Goal: Information Seeking & Learning: Check status

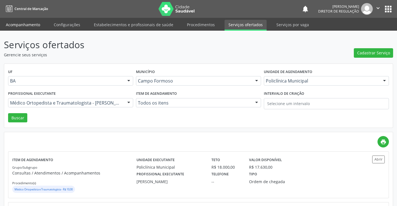
click at [23, 25] on link "Acompanhamento" at bounding box center [23, 25] width 42 height 10
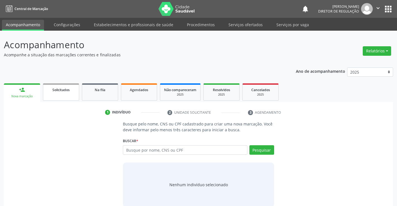
click at [72, 96] on link "Solicitados" at bounding box center [61, 91] width 36 height 17
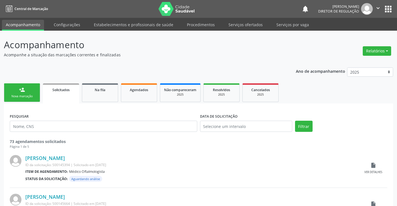
click at [240, 22] on link "Serviços ofertados" at bounding box center [245, 25] width 42 height 10
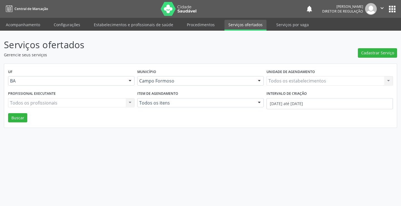
click at [319, 79] on div "Todos os estabelecimentos Todos os estabelecimentos Nenhum resultado encontrado…" at bounding box center [329, 80] width 126 height 9
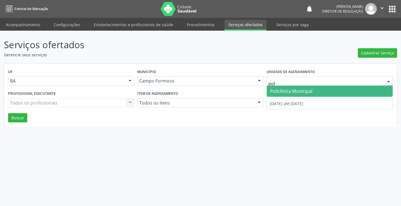
type input "poli"
drag, startPoint x: 312, startPoint y: 88, endPoint x: 303, endPoint y: 89, distance: 8.9
click at [311, 89] on span "Policlínica Municipal" at bounding box center [291, 91] width 42 height 6
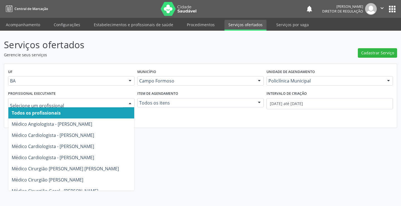
click at [87, 99] on div at bounding box center [71, 102] width 126 height 9
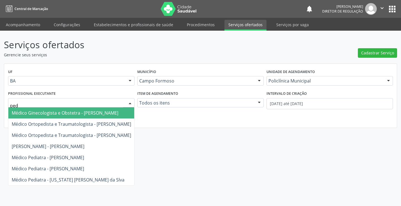
type input "pedr"
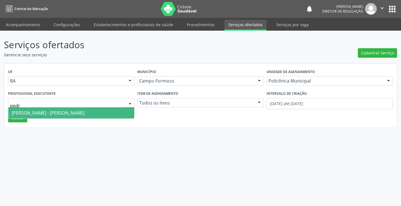
drag, startPoint x: 88, startPoint y: 113, endPoint x: 149, endPoint y: 113, distance: 61.3
click at [84, 113] on span "Médico Otorrinolaringologista - Pedro Augusto Pessoa de Abreu" at bounding box center [48, 113] width 73 height 6
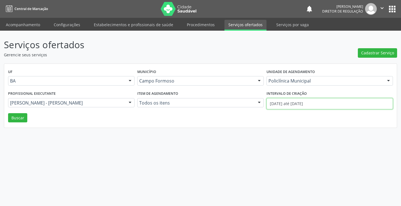
click at [285, 101] on input "01/10/2025 até 03/10/2025" at bounding box center [329, 103] width 126 height 11
click at [25, 120] on button "Buscar" at bounding box center [17, 117] width 19 height 9
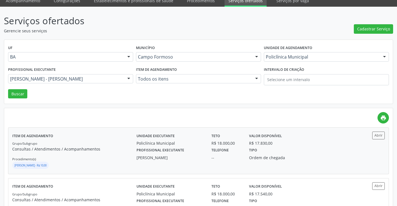
scroll to position [56, 0]
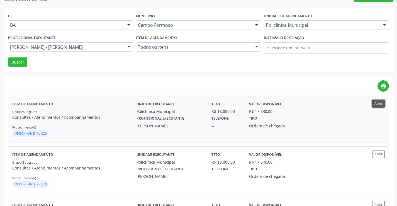
click at [382, 101] on button "Abrir" at bounding box center [378, 104] width 13 height 8
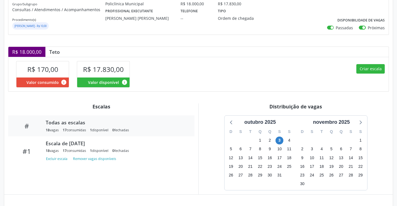
scroll to position [107, 0]
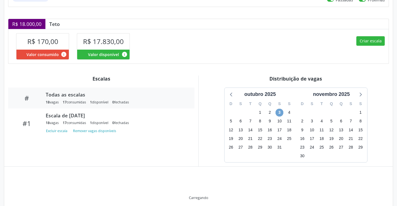
click at [280, 113] on span "3" at bounding box center [279, 113] width 8 height 8
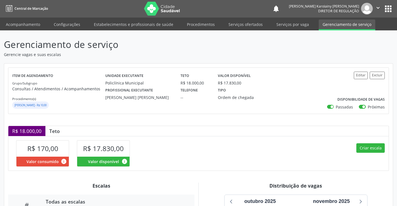
scroll to position [0, 0]
